Goal: Task Accomplishment & Management: Manage account settings

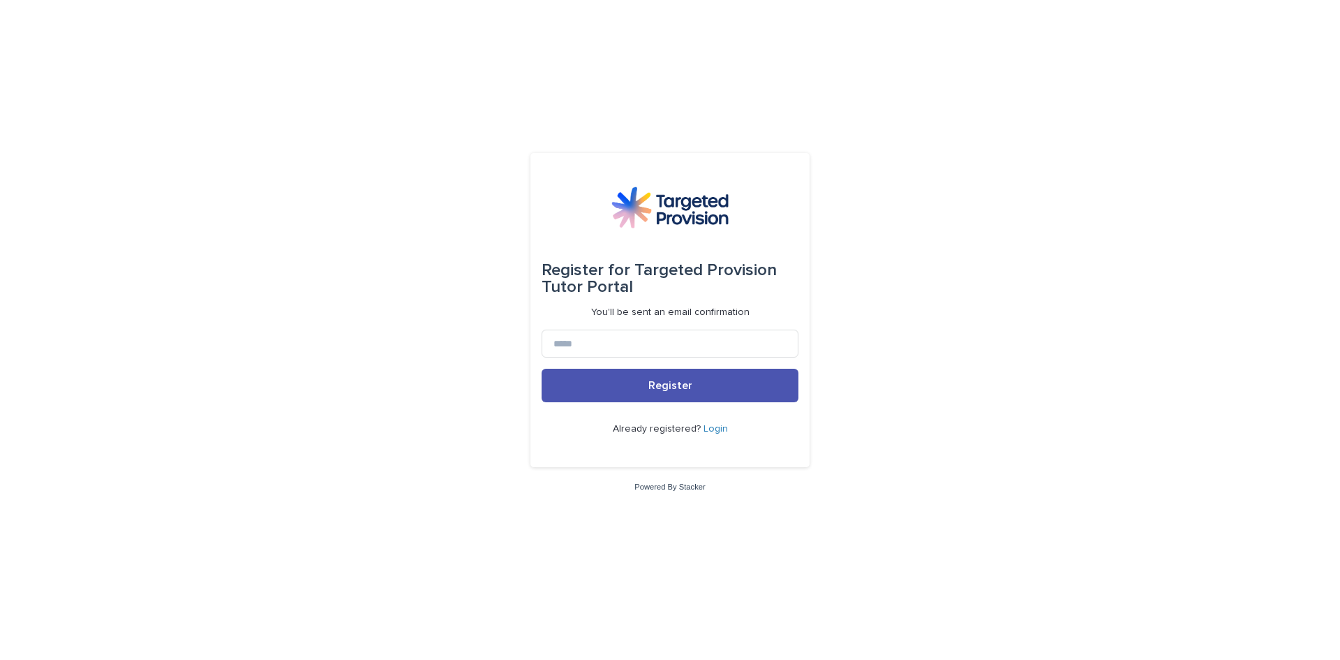
click at [717, 427] on link "Login" at bounding box center [716, 429] width 24 height 10
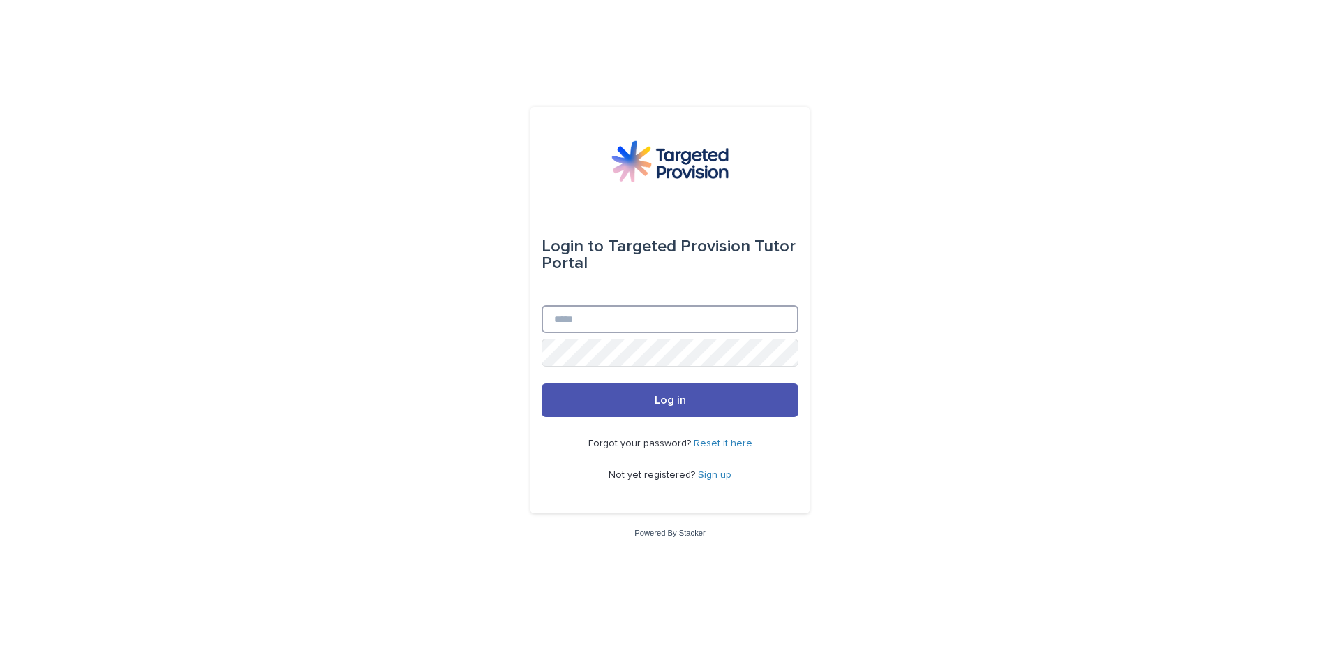
type input "**********"
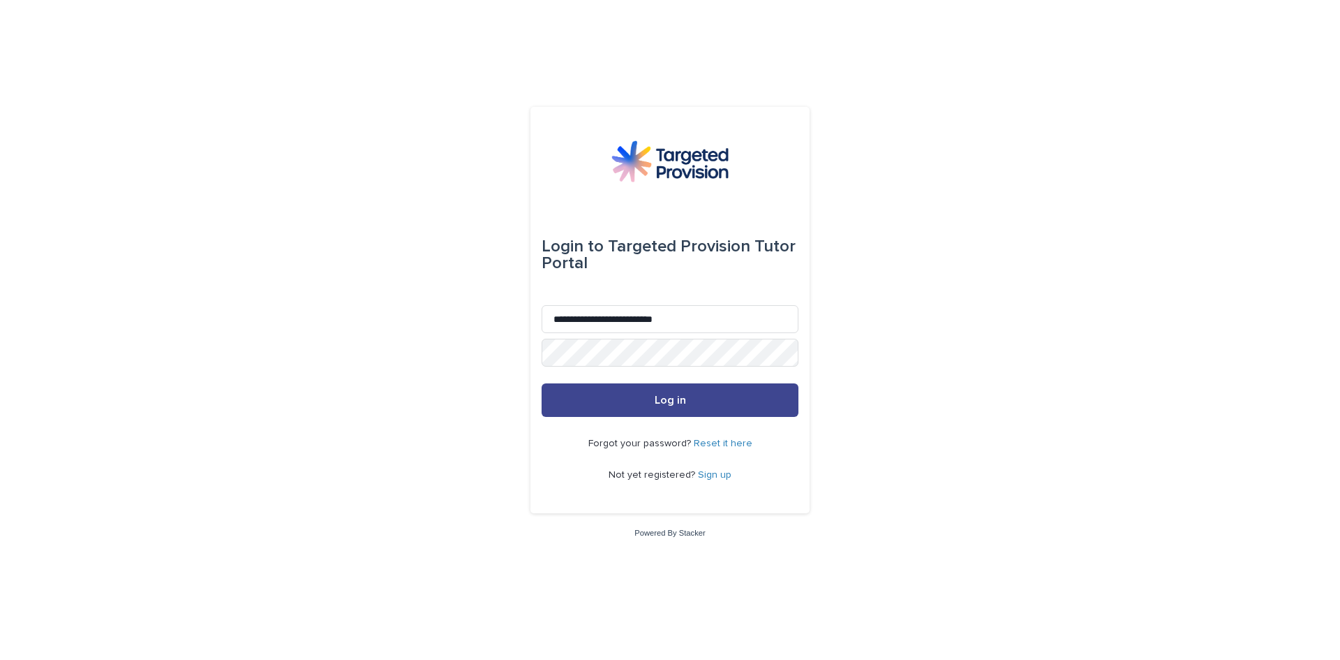
click at [658, 404] on span "Log in" at bounding box center [670, 399] width 31 height 11
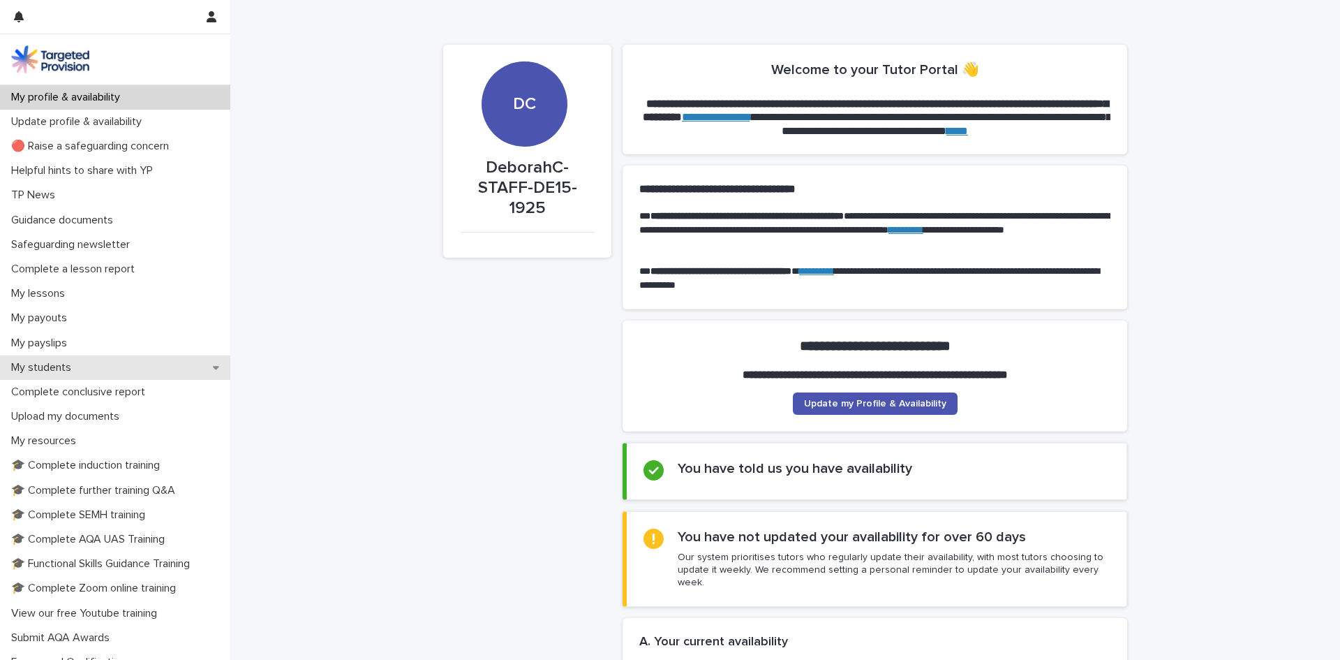
click at [54, 369] on p "My students" at bounding box center [44, 367] width 77 height 13
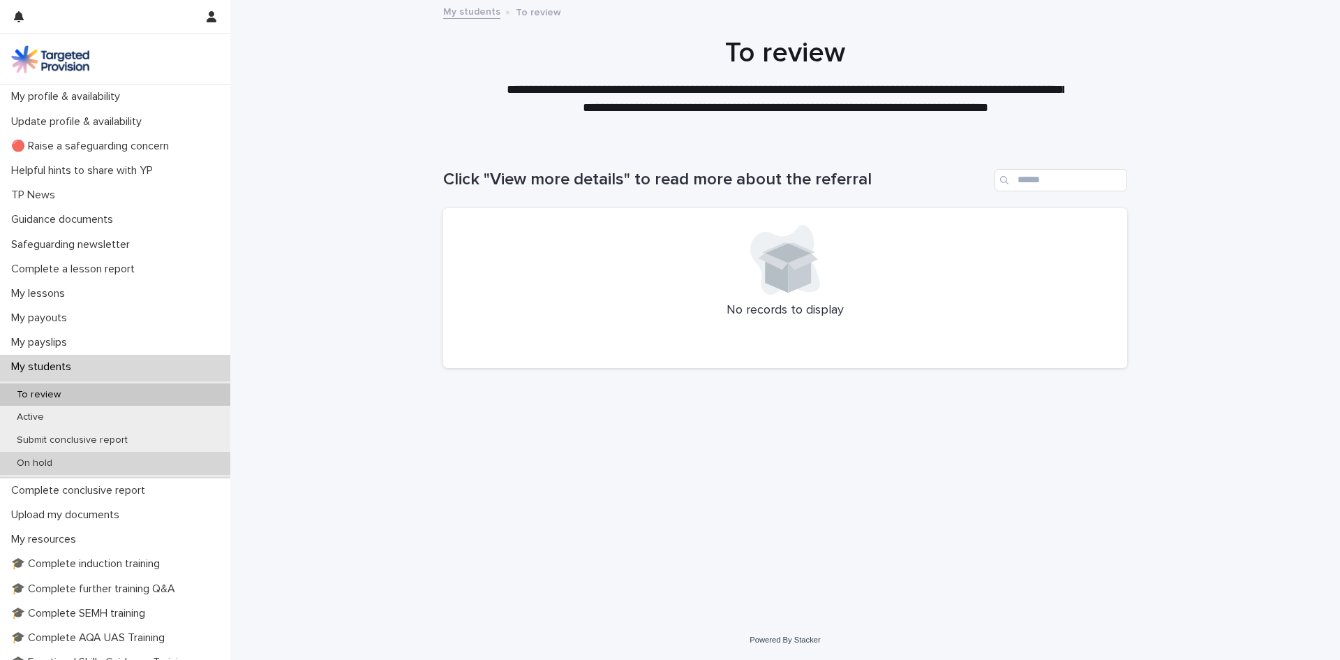
click at [47, 462] on p "On hold" at bounding box center [35, 463] width 58 height 12
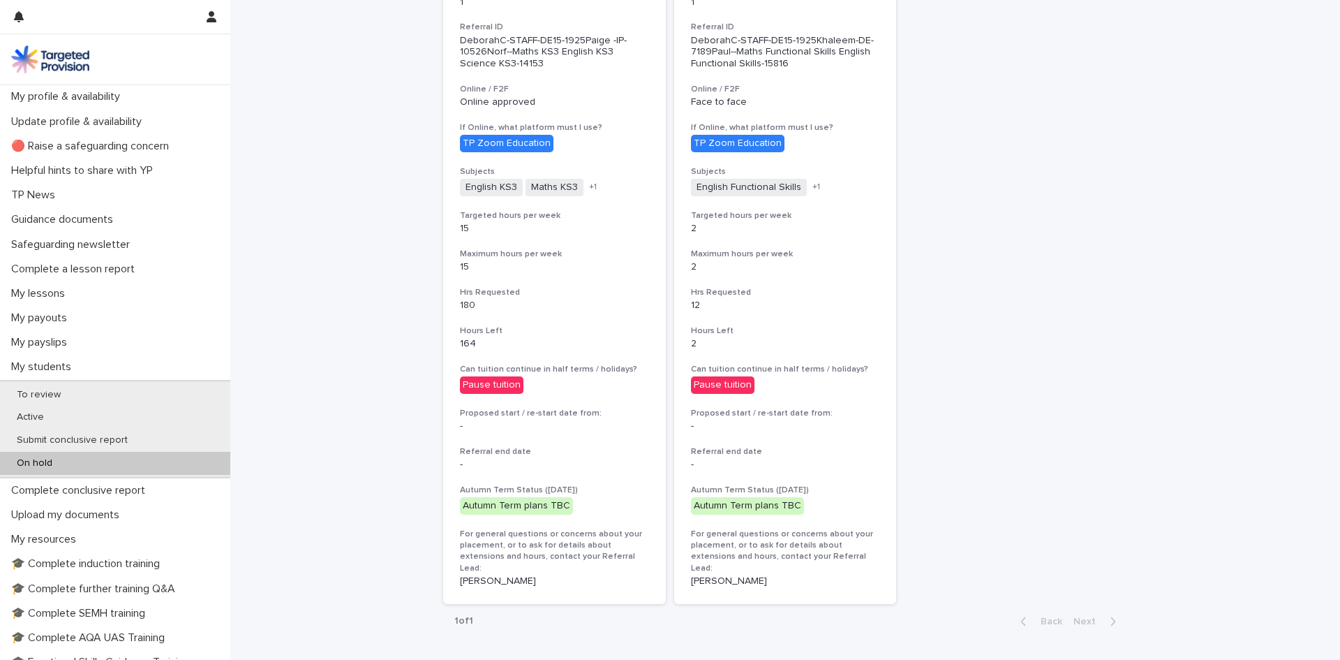
scroll to position [318, 0]
